Goal: Task Accomplishment & Management: Use online tool/utility

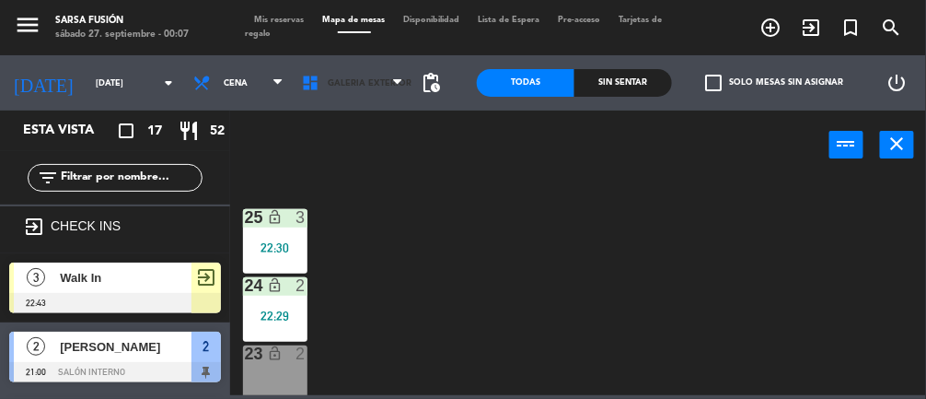
click at [320, 88] on icon at bounding box center [314, 83] width 27 height 18
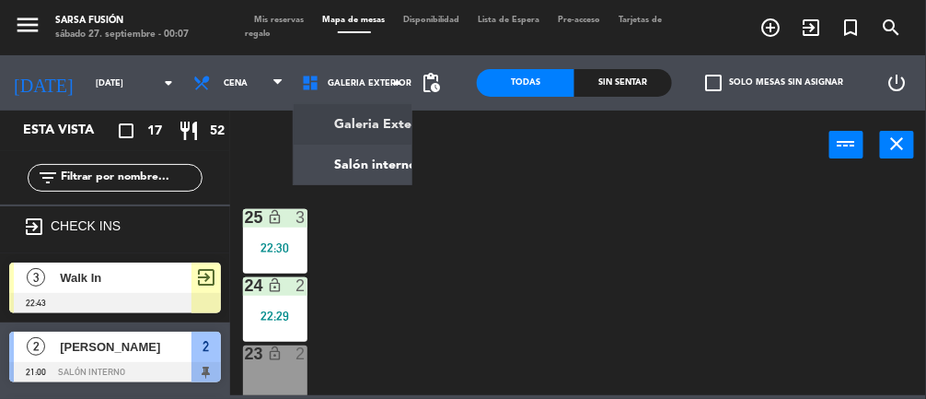
click at [328, 177] on ng-component "menu Sarsa Fusión [DATE] 27. septiembre - 00:07 Mis reservas Mapa de mesas Disp…" at bounding box center [463, 197] width 926 height 395
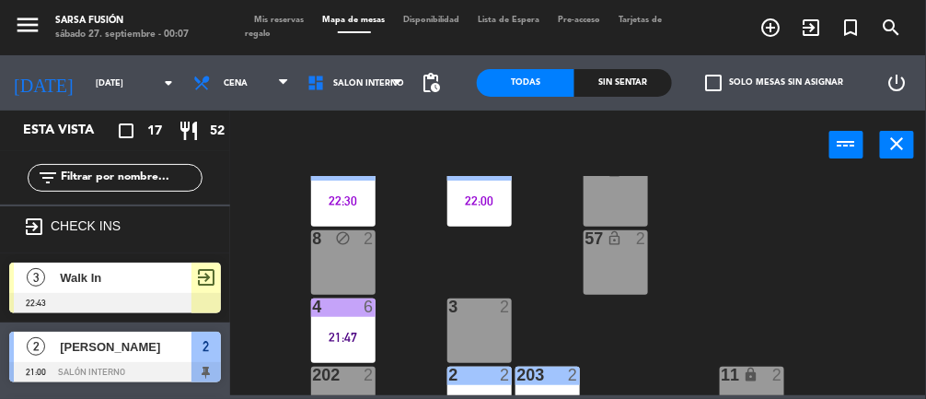
scroll to position [227, 0]
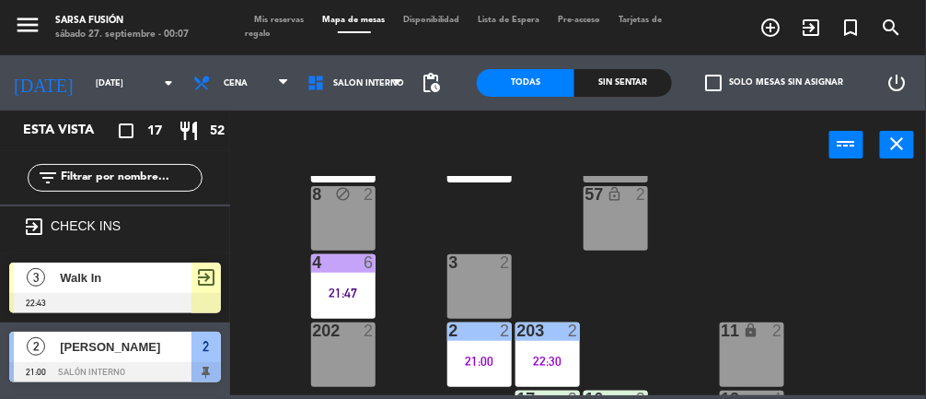
click at [358, 288] on div "21:47" at bounding box center [343, 292] width 64 height 13
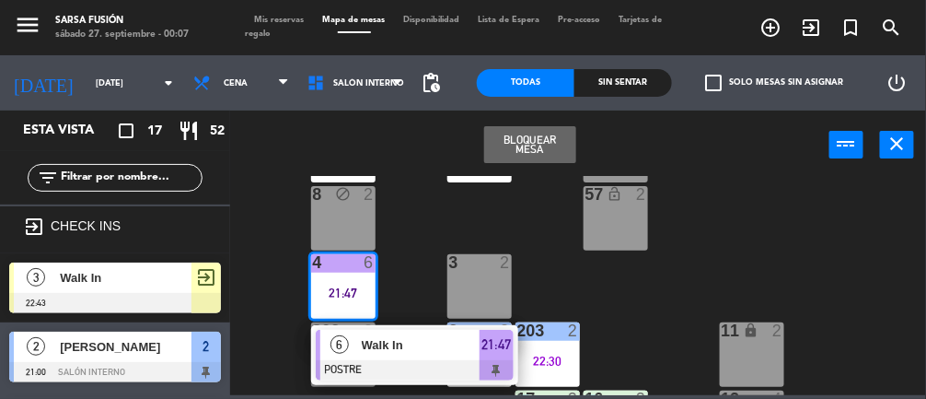
click at [447, 352] on span "Walk In" at bounding box center [421, 344] width 118 height 19
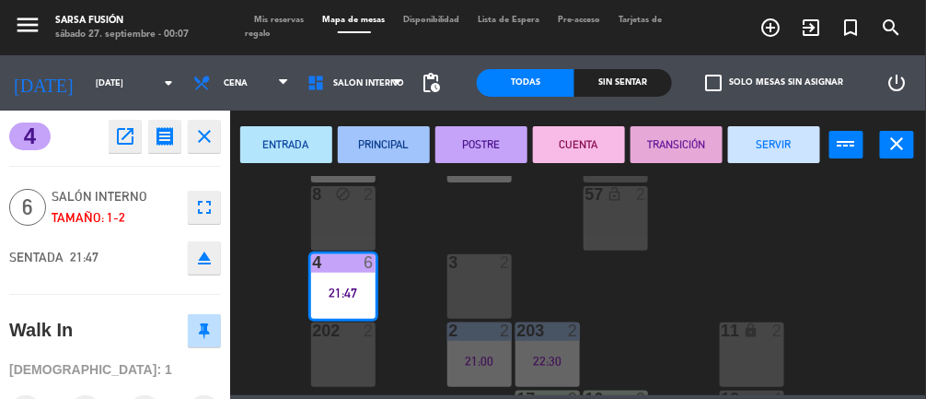
click at [780, 151] on button "SERVIR" at bounding box center [774, 144] width 92 height 37
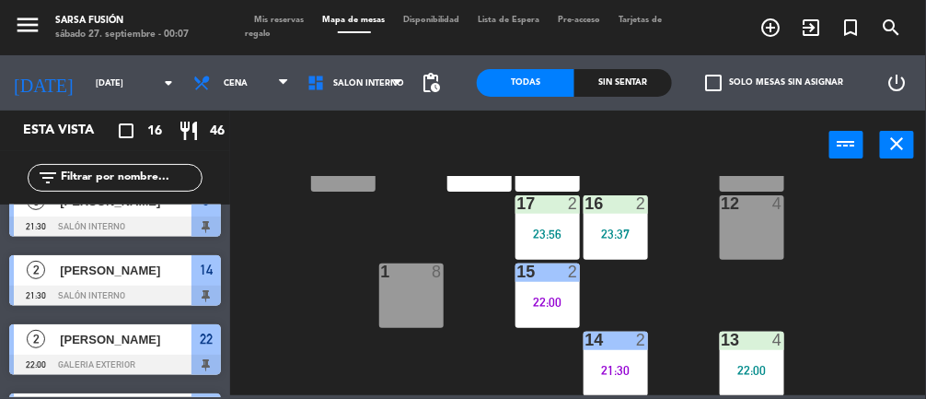
scroll to position [282, 0]
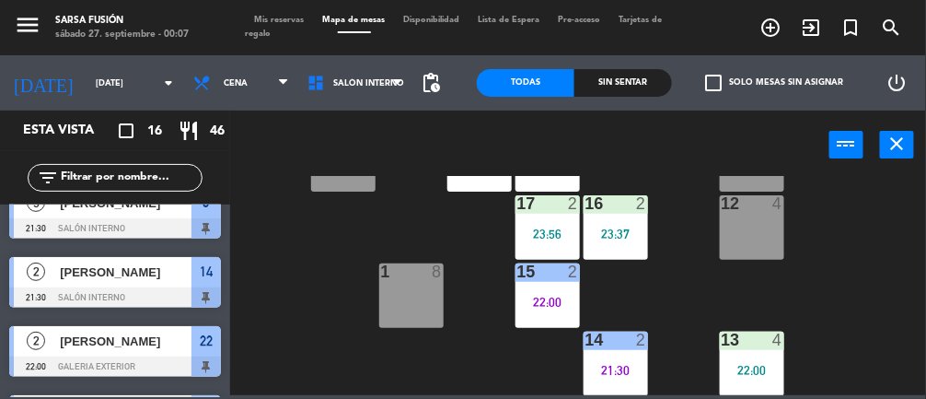
click at [75, 279] on span "[PERSON_NAME]" at bounding box center [126, 271] width 132 height 19
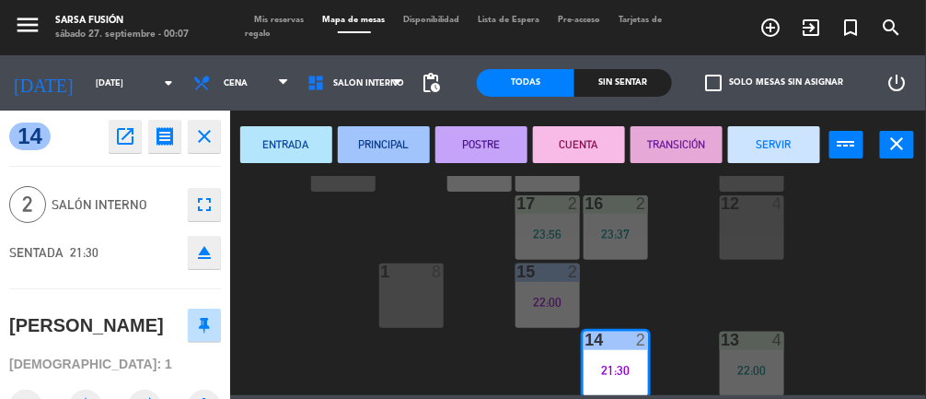
click at [792, 154] on button "SERVIR" at bounding box center [774, 144] width 92 height 37
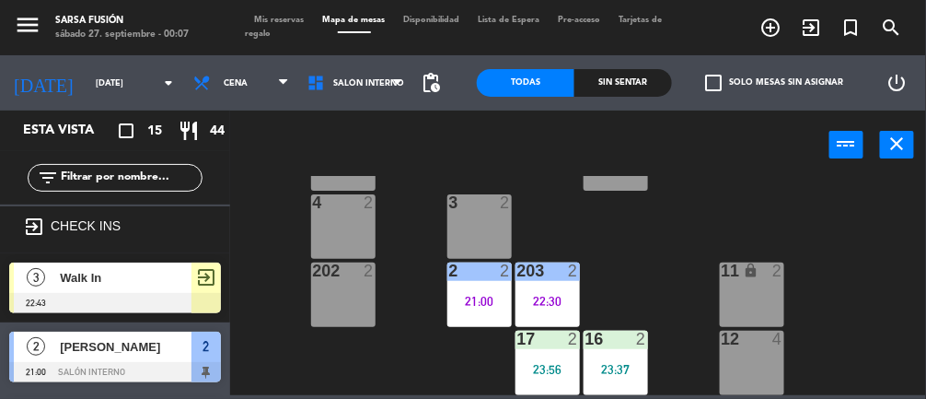
scroll to position [422, 0]
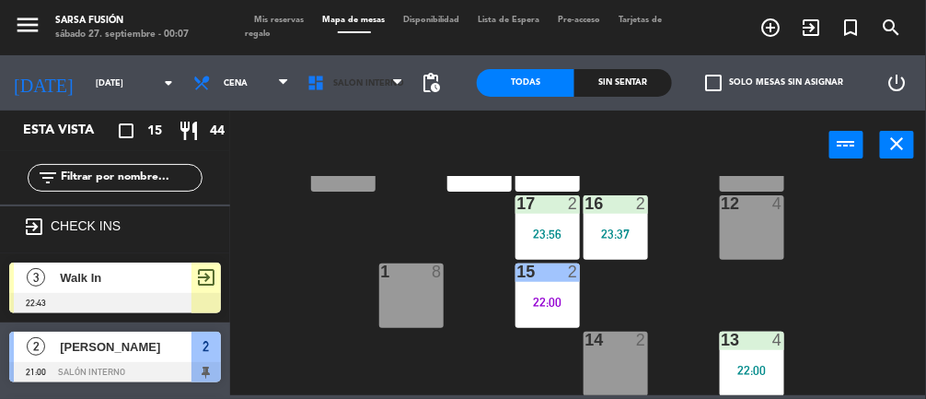
click at [308, 88] on icon at bounding box center [319, 83] width 27 height 18
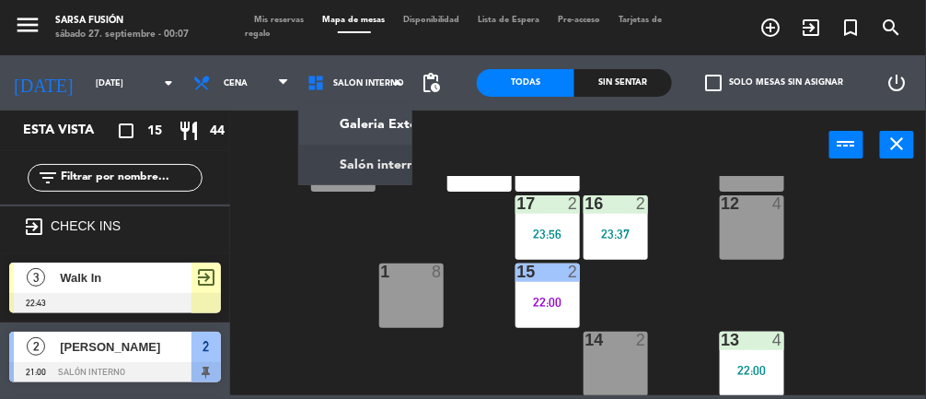
click at [309, 135] on ng-component "menu Sarsa Fusión [DATE] 27. septiembre - 00:07 Mis reservas Mapa de mesas Disp…" at bounding box center [463, 197] width 926 height 395
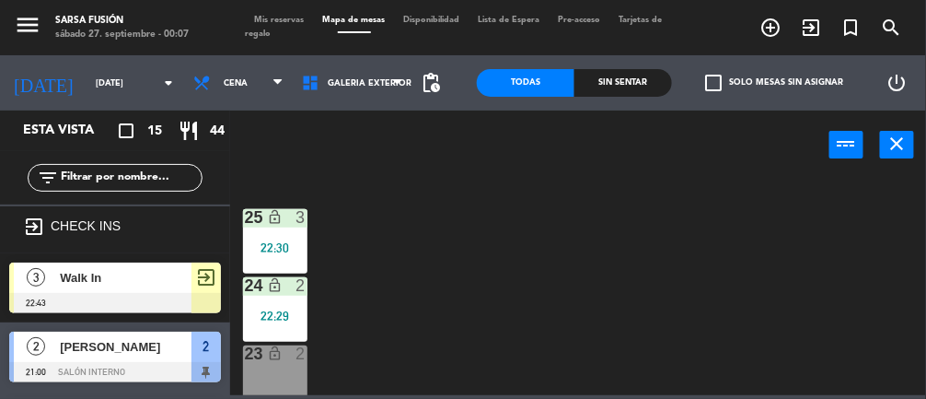
scroll to position [150, 0]
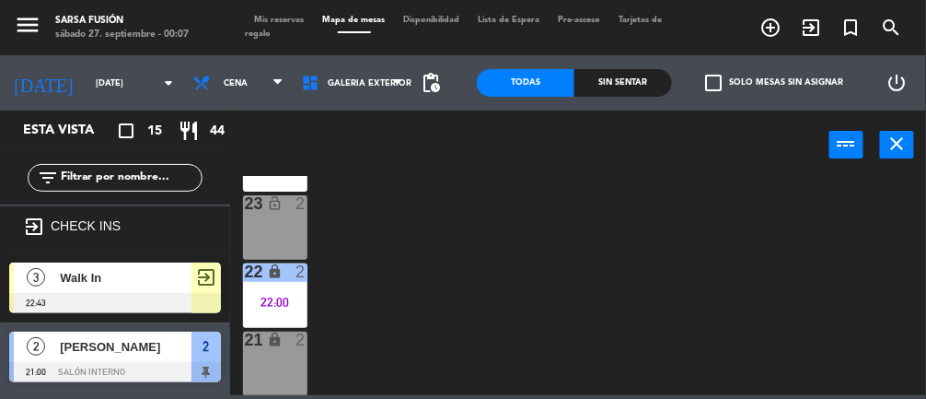
click at [309, 85] on icon at bounding box center [314, 83] width 27 height 18
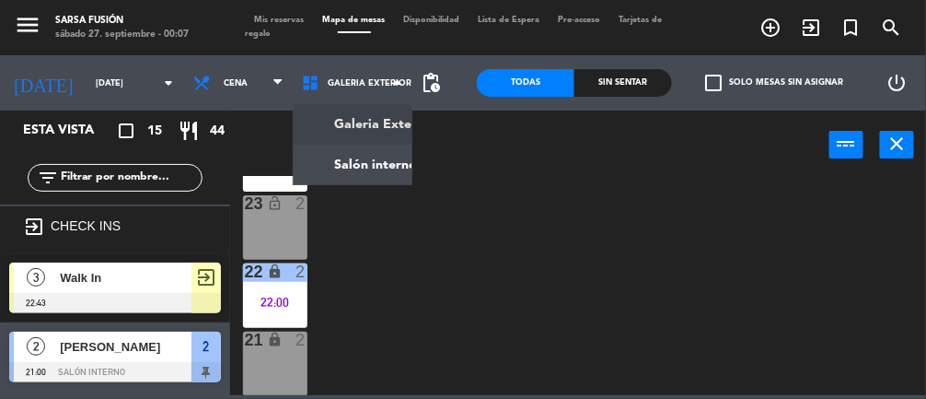
click at [317, 167] on ng-component "menu Sarsa Fusión [DATE] 27. septiembre - 00:07 Mis reservas Mapa de mesas Disp…" at bounding box center [463, 197] width 926 height 395
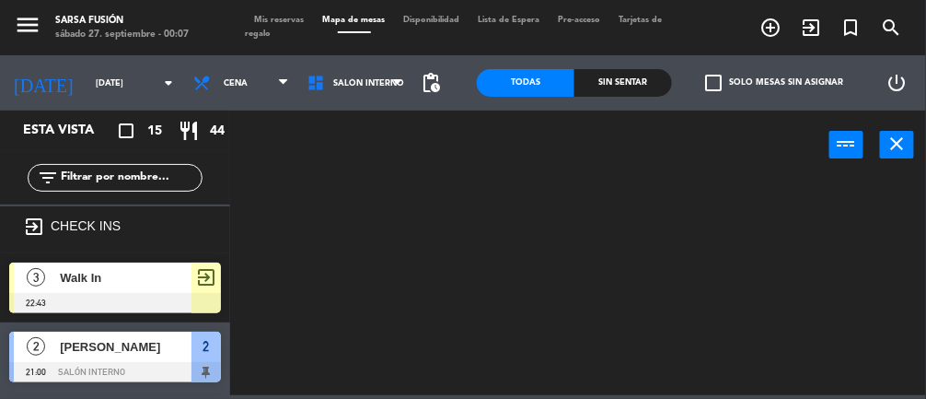
click at [314, 86] on icon at bounding box center [319, 83] width 27 height 18
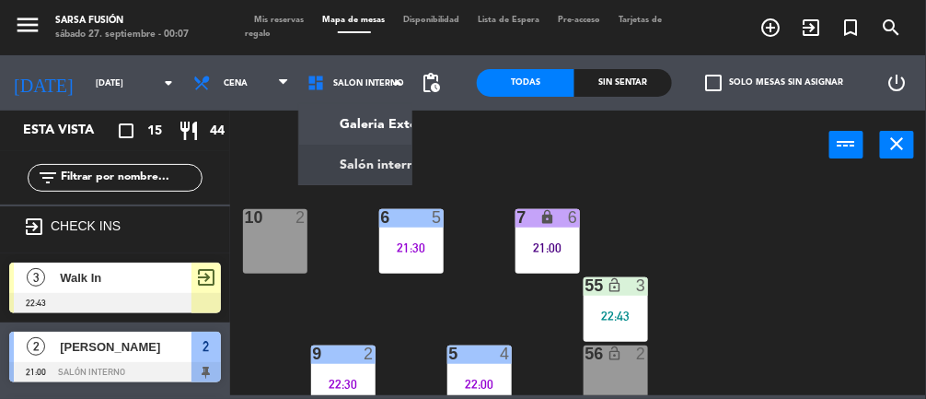
click at [310, 129] on ng-component "menu Sarsa Fusión [DATE] 27. septiembre - 00:07 Mis reservas Mapa de mesas Disp…" at bounding box center [463, 197] width 926 height 395
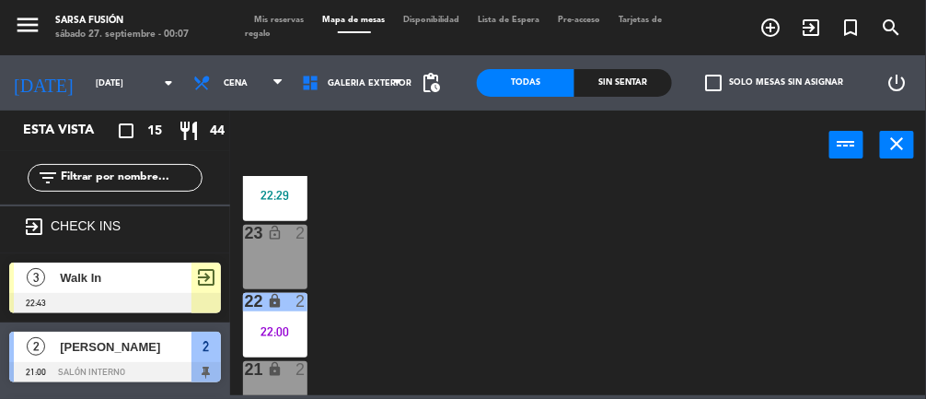
scroll to position [121, 0]
click at [265, 327] on div "22:00" at bounding box center [275, 330] width 64 height 13
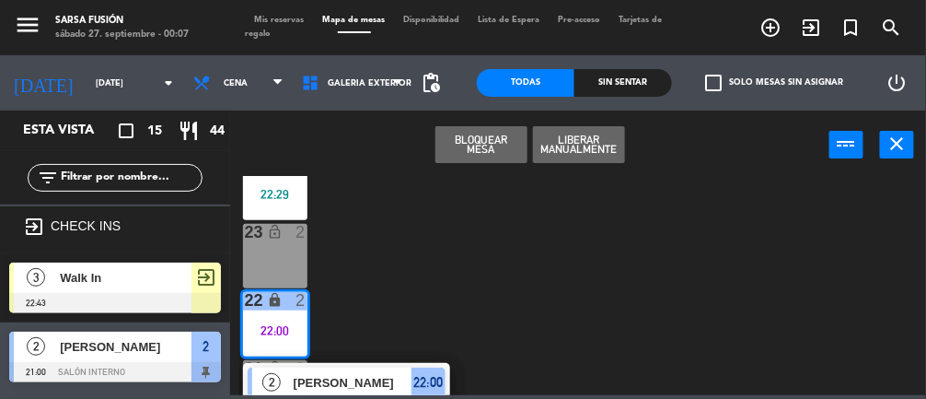
click at [304, 387] on span "[PERSON_NAME]" at bounding box center [353, 382] width 118 height 19
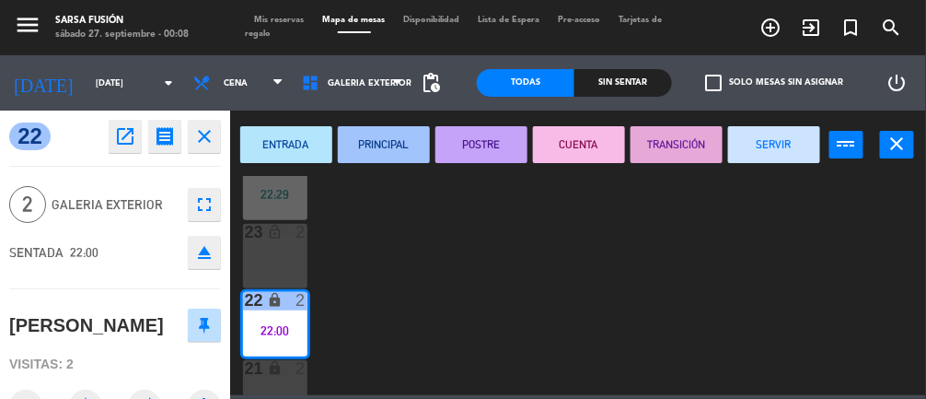
click at [787, 142] on button "SERVIR" at bounding box center [774, 144] width 92 height 37
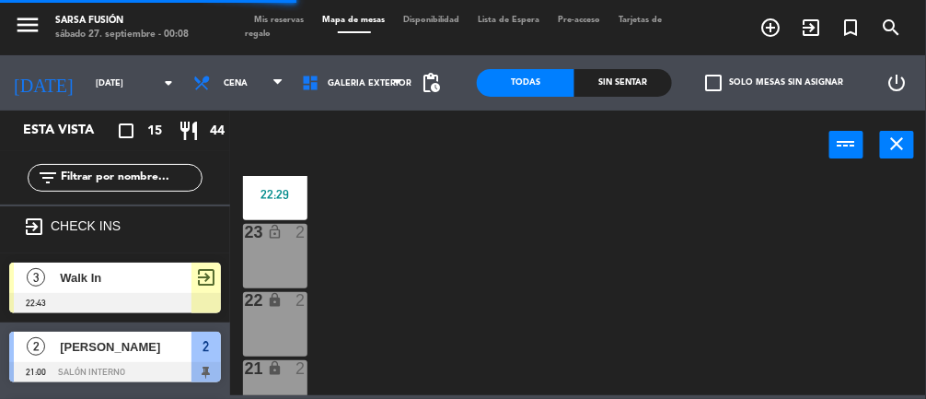
scroll to position [0, 0]
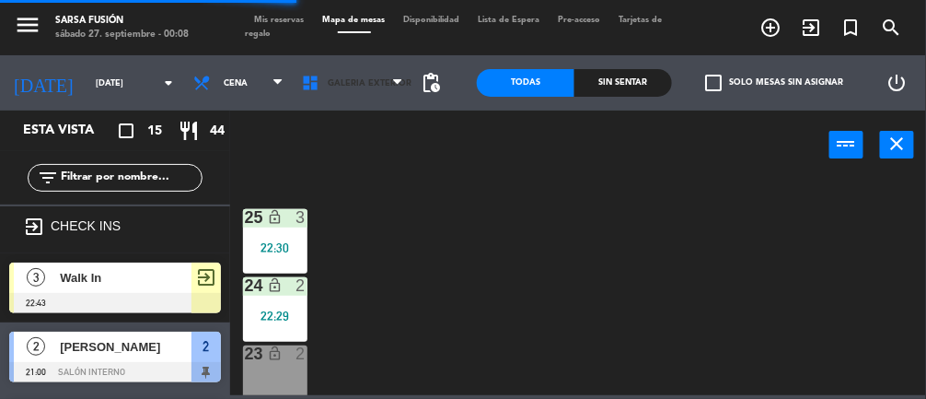
click at [331, 79] on span "Galeria Exterior" at bounding box center [370, 83] width 84 height 10
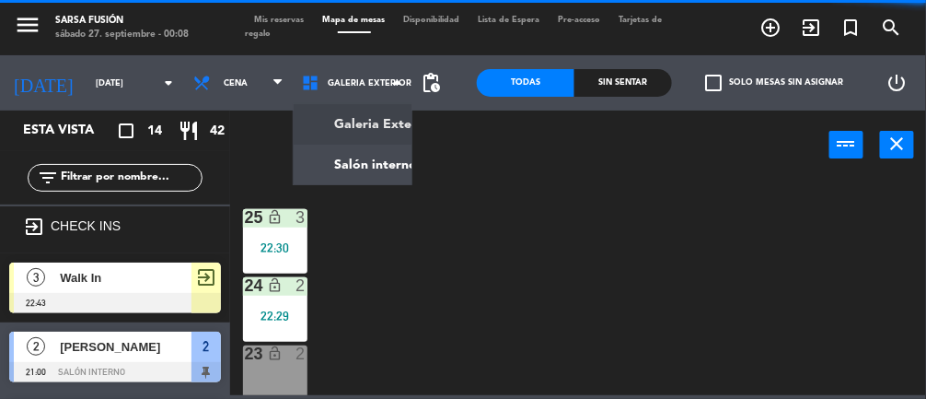
click at [318, 175] on ng-component "menu Sarsa Fusión [DATE] 27. septiembre - 00:08 Mis reservas Mapa de mesas Disp…" at bounding box center [463, 197] width 926 height 395
